Goal: Task Accomplishment & Management: Use online tool/utility

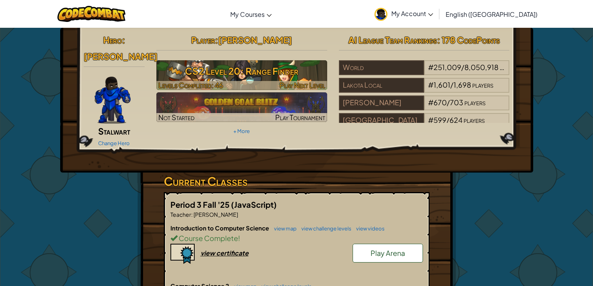
click at [282, 74] on h3 "CS2 Level 20: Range Finder" at bounding box center [241, 71] width 171 height 18
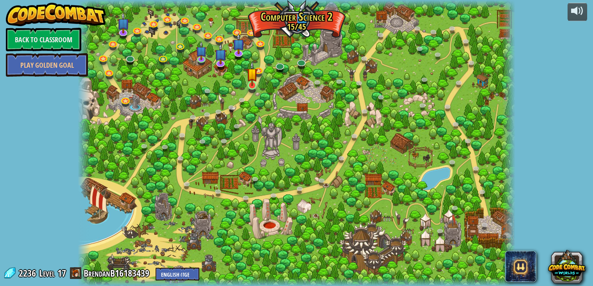
click at [250, 83] on img at bounding box center [252, 73] width 11 height 25
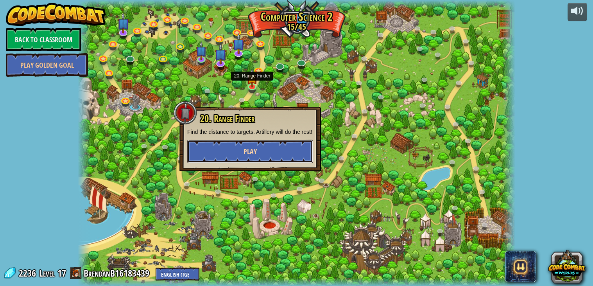
click at [219, 147] on button "Play" at bounding box center [250, 151] width 126 height 23
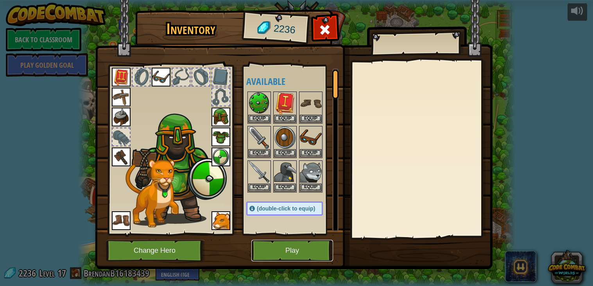
click at [300, 242] on button "Play" at bounding box center [292, 251] width 82 height 22
